Goal: Transaction & Acquisition: Book appointment/travel/reservation

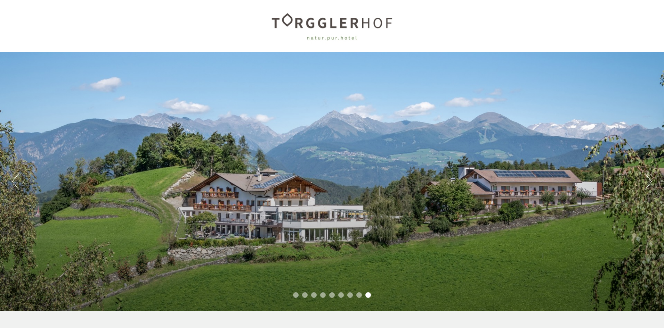
scroll to position [198, 0]
drag, startPoint x: 174, startPoint y: 182, endPoint x: 114, endPoint y: 181, distance: 59.4
click at [121, 182] on div "Previous Next 1 2 3 4 5 6 7 8 9" at bounding box center [332, 181] width 664 height 259
click at [648, 185] on button "Next" at bounding box center [647, 181] width 7 height 17
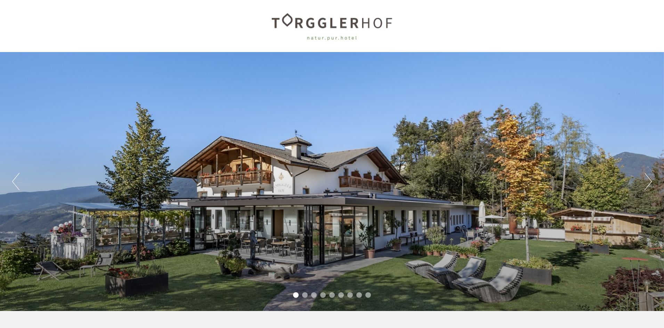
click at [648, 185] on button "Next" at bounding box center [647, 181] width 7 height 17
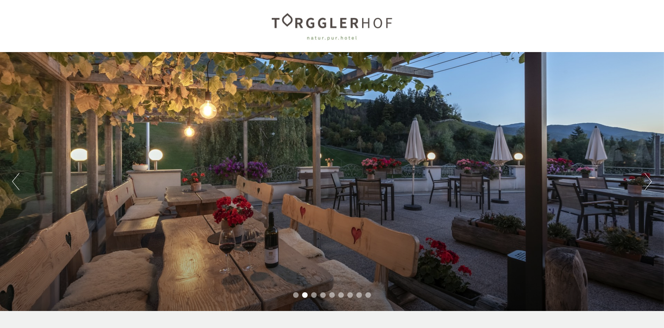
click at [648, 185] on button "Next" at bounding box center [647, 181] width 7 height 17
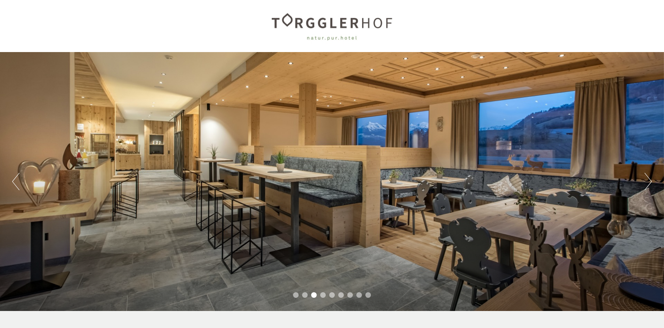
click at [648, 185] on button "Next" at bounding box center [647, 181] width 7 height 17
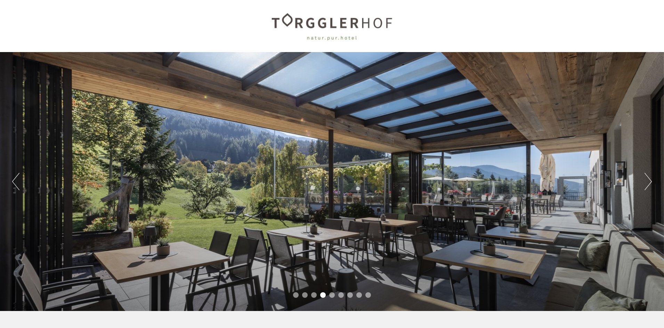
click at [648, 185] on button "Next" at bounding box center [647, 181] width 7 height 17
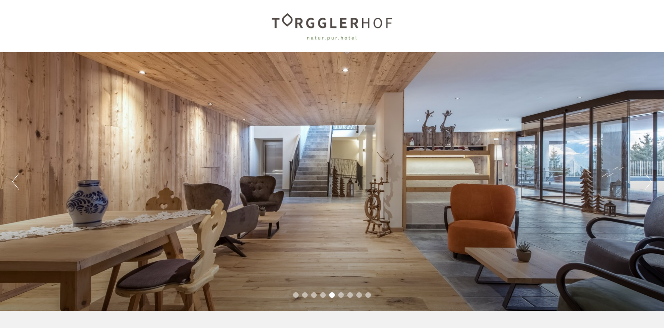
click at [648, 185] on button "Next" at bounding box center [647, 181] width 7 height 17
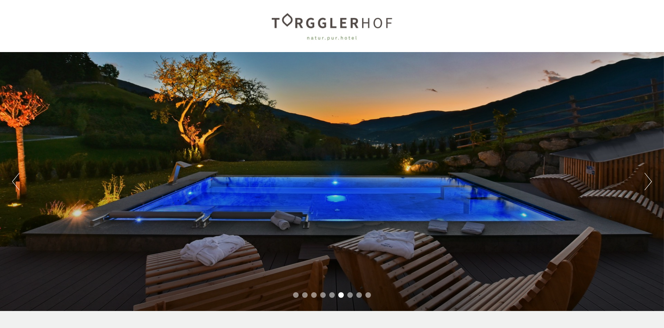
click at [648, 185] on button "Next" at bounding box center [647, 181] width 7 height 17
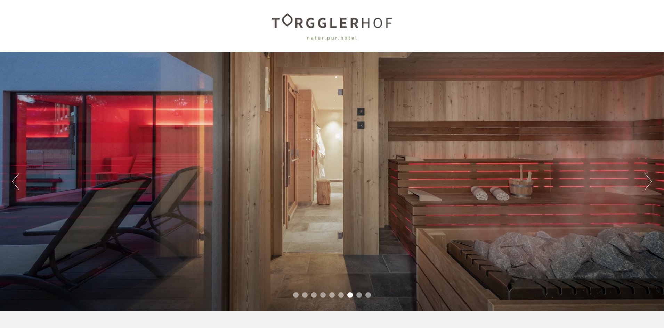
click at [648, 185] on button "Next" at bounding box center [647, 181] width 7 height 17
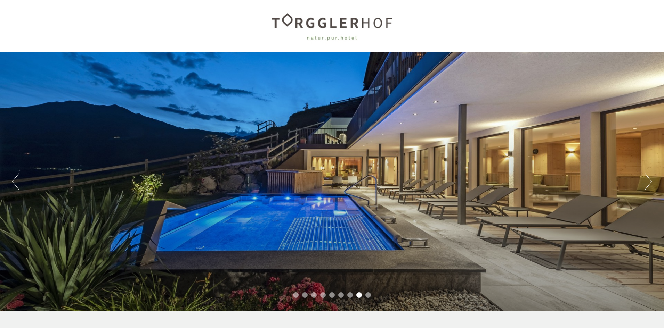
click at [648, 185] on button "Next" at bounding box center [647, 181] width 7 height 17
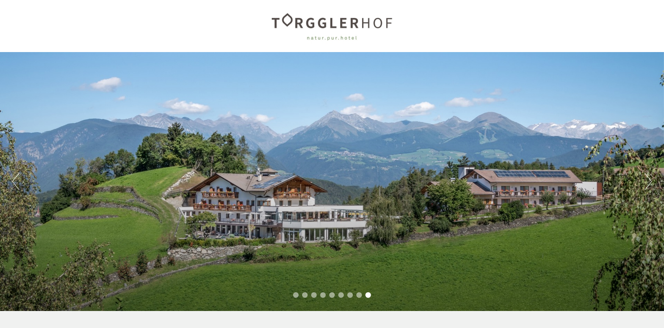
click at [648, 185] on button "Next" at bounding box center [647, 181] width 7 height 17
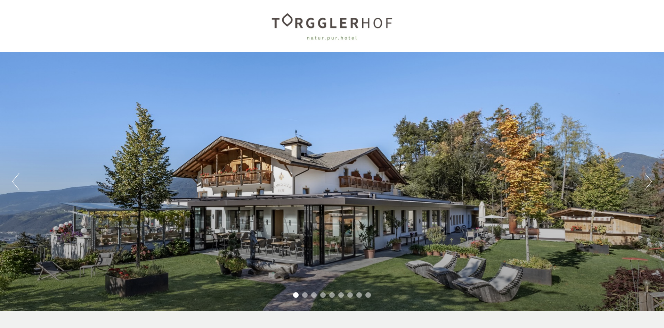
click at [648, 185] on button "Next" at bounding box center [647, 181] width 7 height 17
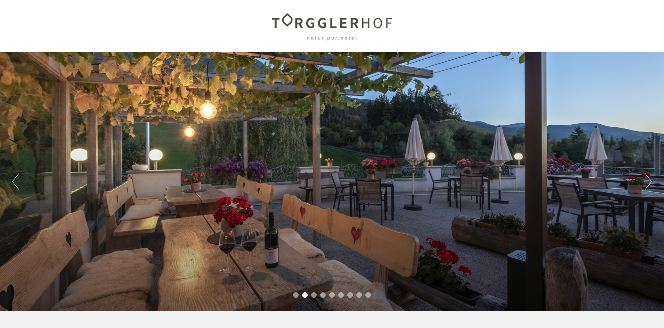
click at [648, 185] on button "Next" at bounding box center [647, 181] width 7 height 17
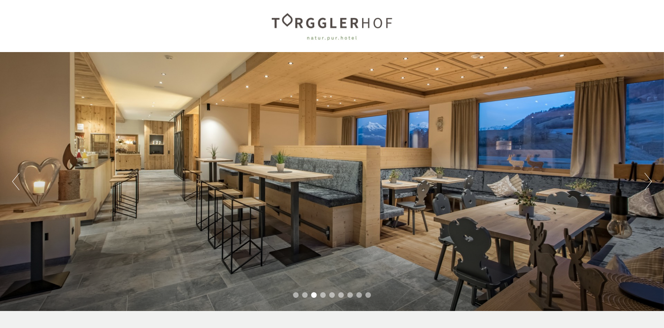
click at [648, 185] on button "Next" at bounding box center [647, 181] width 7 height 17
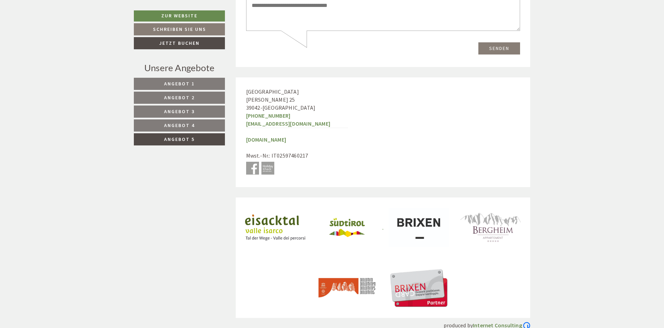
scroll to position [1767, 0]
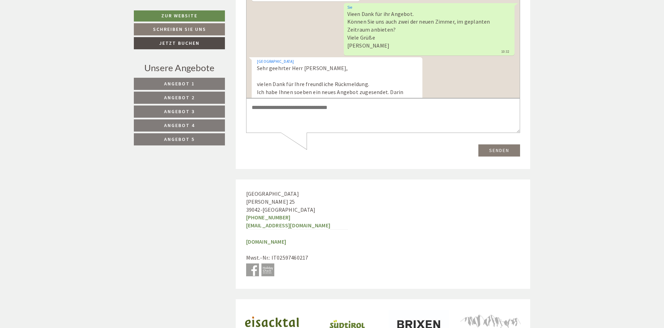
scroll to position [198, 0]
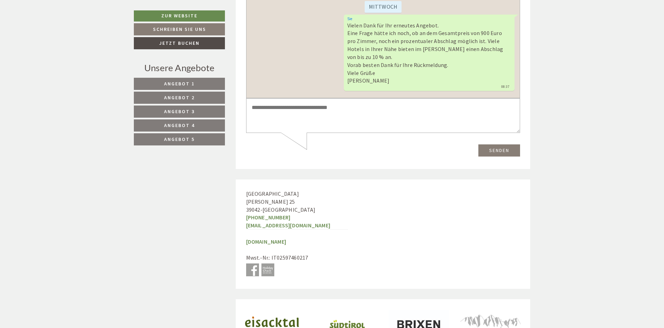
click at [209, 138] on link "Angebot 5" at bounding box center [179, 139] width 91 height 12
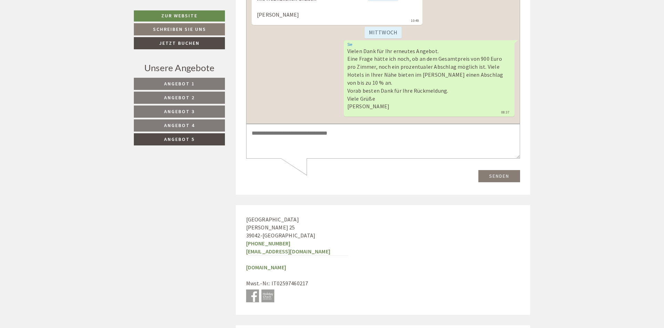
scroll to position [1638, 0]
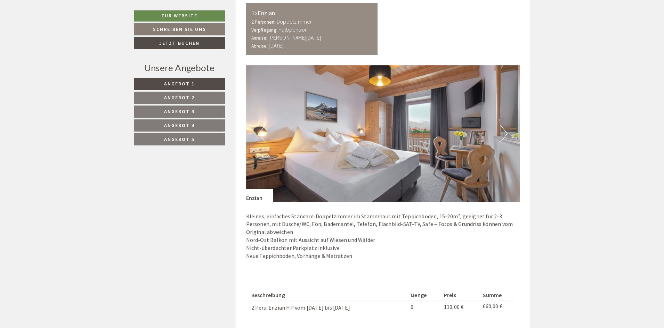
scroll to position [198, 0]
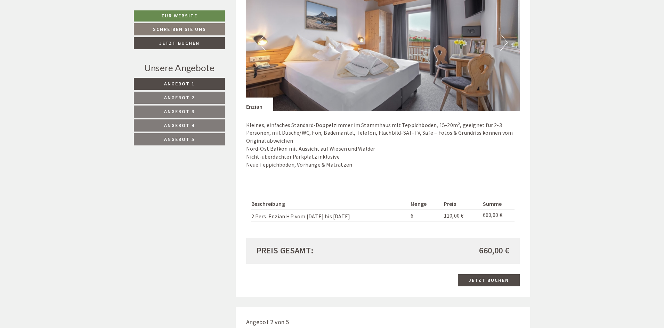
click at [174, 135] on link "Angebot 5" at bounding box center [179, 139] width 91 height 12
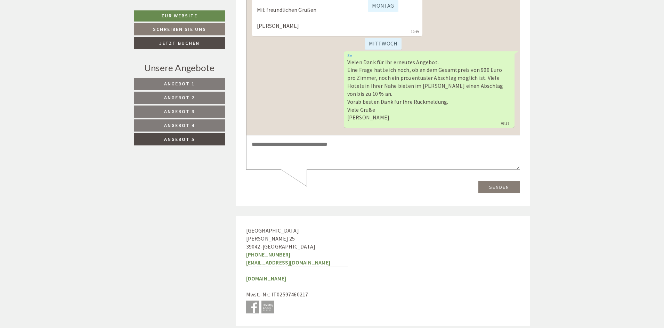
scroll to position [1638, 0]
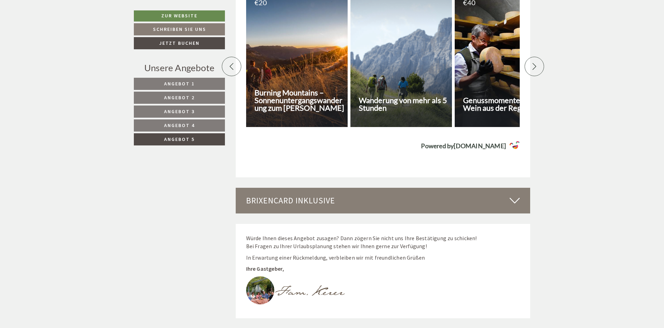
click at [198, 139] on link "Angebot 5" at bounding box center [179, 139] width 91 height 12
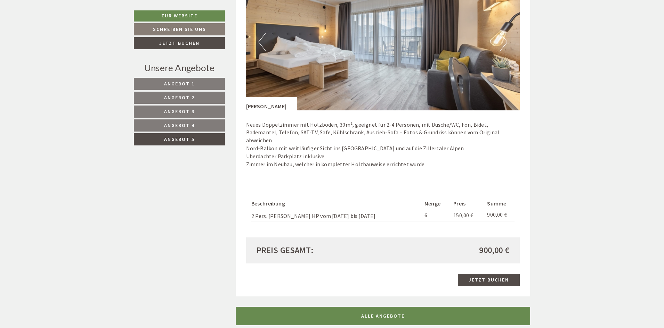
scroll to position [561, 0]
